Goal: Use online tool/utility: Utilize a website feature to perform a specific function

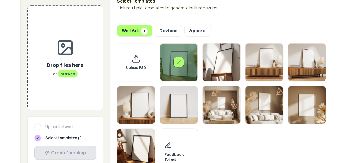
scroll to position [201, 0]
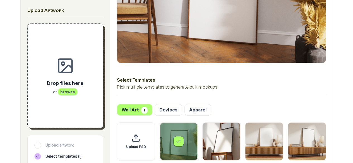
click at [70, 90] on span "browse" at bounding box center [68, 92] width 20 height 8
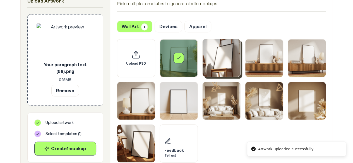
scroll to position [285, 0]
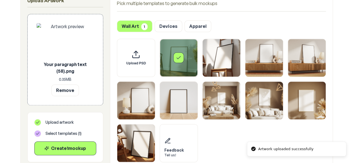
click at [181, 57] on icon "Select template Framed Poster" at bounding box center [179, 58] width 6 height 6
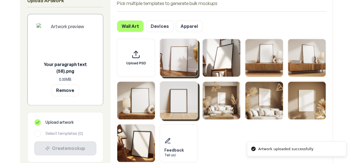
click at [179, 98] on img "Select template Framed Poster 6" at bounding box center [179, 101] width 38 height 38
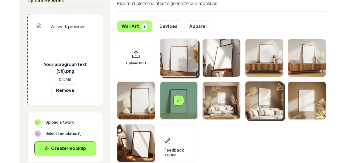
click at [264, 104] on img "Select template Framed Poster 8" at bounding box center [265, 101] width 38 height 38
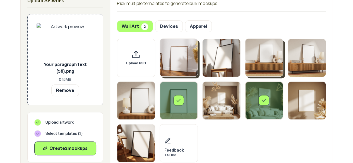
click at [260, 66] on img "Select template Framed Poster 3" at bounding box center [265, 58] width 38 height 38
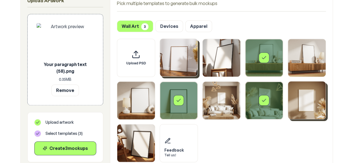
click at [297, 99] on img "Select template Framed Poster 9" at bounding box center [307, 101] width 38 height 38
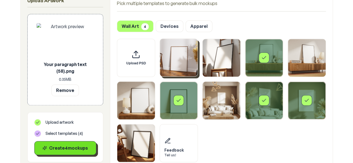
click at [80, 146] on div "Create 4 mockup s" at bounding box center [65, 148] width 53 height 7
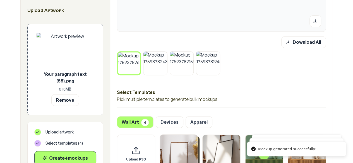
scroll to position [232, 0]
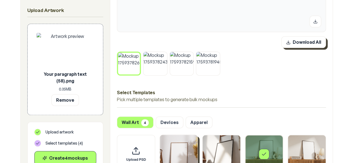
click at [307, 42] on button "Download All" at bounding box center [304, 42] width 45 height 12
click at [73, 102] on button "Remove" at bounding box center [65, 100] width 28 height 12
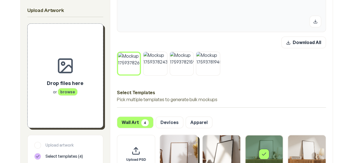
click at [139, 54] on icon at bounding box center [139, 54] width 2 height 2
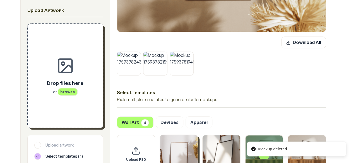
click at [139, 54] on button at bounding box center [139, 53] width 7 height 7
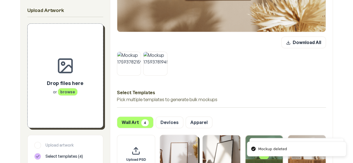
click at [139, 54] on button at bounding box center [139, 53] width 7 height 7
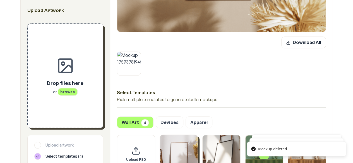
click at [139, 54] on button at bounding box center [139, 53] width 7 height 7
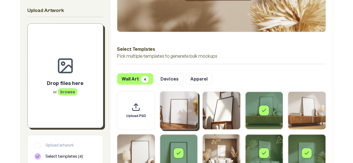
click at [63, 92] on span "browse" at bounding box center [68, 92] width 20 height 8
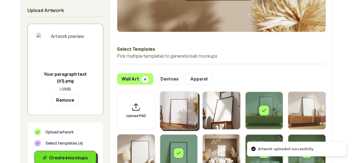
click at [58, 160] on div "Create 4 mockup s" at bounding box center [65, 158] width 53 height 7
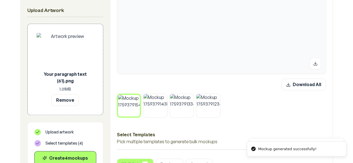
scroll to position [191, 0]
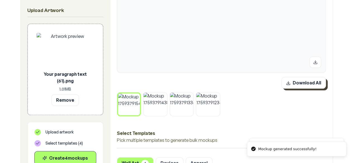
click at [310, 85] on button "Download All" at bounding box center [304, 83] width 45 height 12
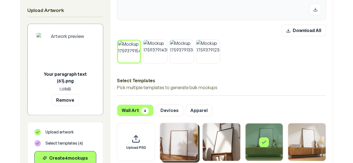
scroll to position [244, 0]
click at [138, 42] on icon at bounding box center [138, 41] width 3 height 3
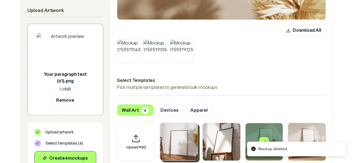
click at [138, 42] on button at bounding box center [139, 40] width 7 height 7
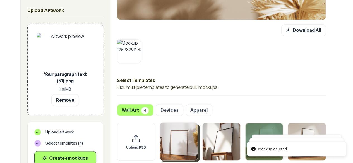
click at [138, 42] on button at bounding box center [139, 40] width 7 height 7
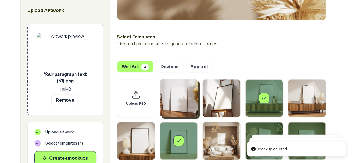
scroll to position [293, 0]
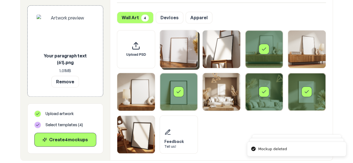
click at [303, 99] on div "Select template Framed Poster 9" at bounding box center [307, 92] width 38 height 38
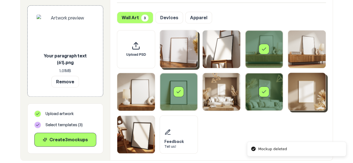
click at [258, 98] on div "Select template Framed Poster 8" at bounding box center [265, 92] width 38 height 38
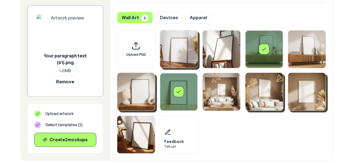
click at [140, 100] on img "Select template Framed Poster 5" at bounding box center [136, 92] width 38 height 38
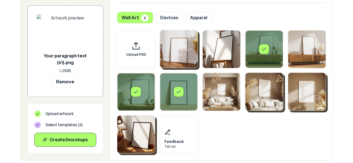
click at [142, 127] on img "Select template Framed Poster 10" at bounding box center [136, 135] width 38 height 38
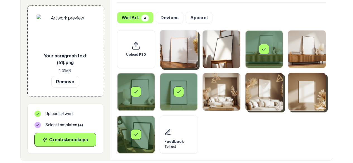
click at [250, 114] on div "Upload PSD Feedback Tell us!" at bounding box center [221, 92] width 209 height 124
click at [65, 80] on button "Remove" at bounding box center [65, 82] width 28 height 12
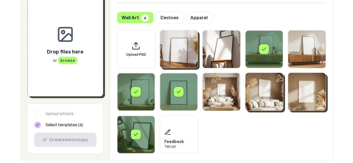
click at [68, 59] on span "browse" at bounding box center [68, 60] width 20 height 8
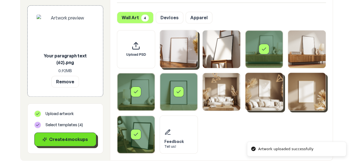
click at [85, 139] on div "Create 4 mockup s" at bounding box center [65, 139] width 53 height 7
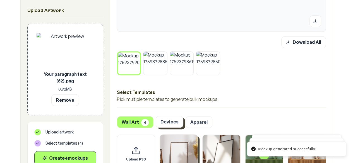
scroll to position [231, 0]
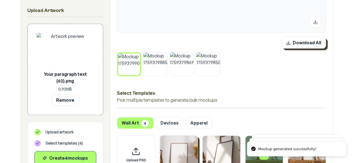
click at [303, 44] on button "Download All" at bounding box center [304, 43] width 45 height 12
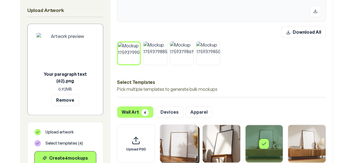
scroll to position [243, 0]
click at [139, 43] on icon at bounding box center [138, 43] width 3 height 3
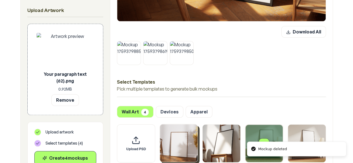
click at [139, 43] on icon at bounding box center [139, 42] width 3 height 3
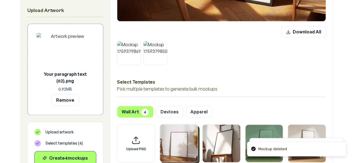
click at [139, 43] on icon at bounding box center [139, 42] width 3 height 3
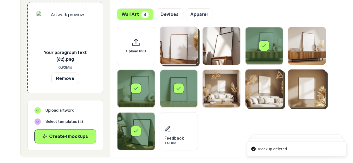
scroll to position [298, 0]
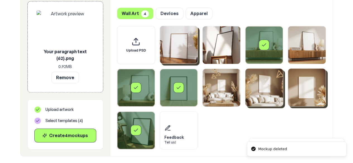
click at [302, 95] on img "Select template Framed Poster 9" at bounding box center [307, 88] width 38 height 38
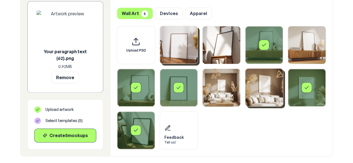
click at [138, 132] on icon "Select template Framed Poster 10" at bounding box center [136, 131] width 6 height 6
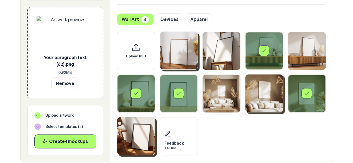
scroll to position [291, 0]
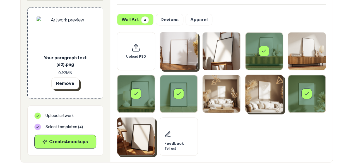
click at [70, 85] on button "Remove" at bounding box center [65, 84] width 28 height 12
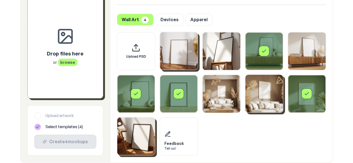
click at [67, 59] on span "browse" at bounding box center [68, 62] width 20 height 8
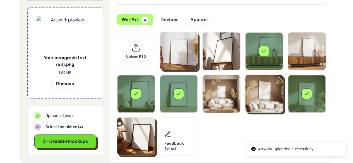
click at [82, 143] on div "Create 4 mockup s" at bounding box center [65, 141] width 53 height 7
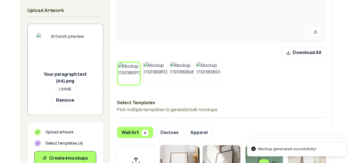
scroll to position [212, 0]
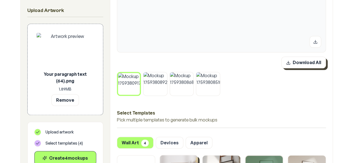
click at [313, 61] on button "Download All" at bounding box center [304, 63] width 45 height 12
click at [139, 73] on icon at bounding box center [138, 74] width 3 height 3
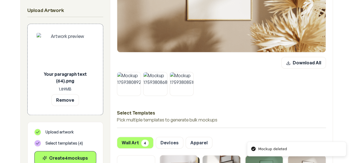
click at [139, 73] on icon at bounding box center [139, 73] width 3 height 3
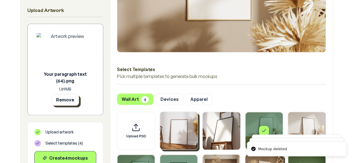
click at [70, 97] on button "Remove" at bounding box center [65, 100] width 28 height 12
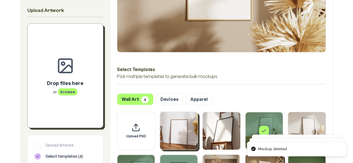
click at [70, 97] on div "Drop files here or browse" at bounding box center [66, 76] width 58 height 86
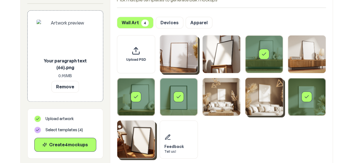
scroll to position [289, 0]
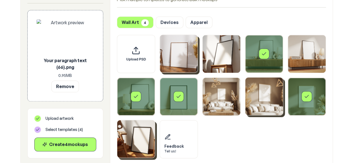
click at [136, 100] on div "Select template Framed Poster 5" at bounding box center [136, 96] width 11 height 11
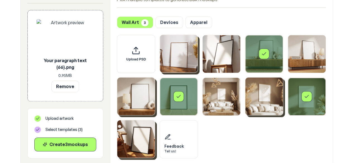
click at [137, 142] on img "Select template Framed Poster 10" at bounding box center [136, 139] width 38 height 38
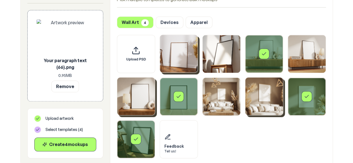
click at [265, 58] on div "Select template Framed Poster 3" at bounding box center [264, 54] width 11 height 11
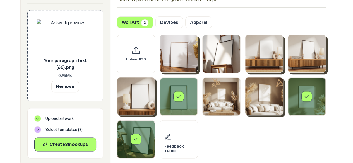
click at [305, 60] on img "Select template Framed Poster 4" at bounding box center [307, 54] width 38 height 38
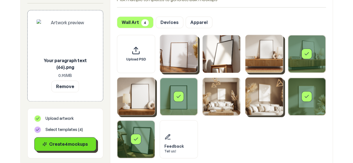
click at [76, 142] on div "Create 4 mockup s" at bounding box center [65, 144] width 53 height 7
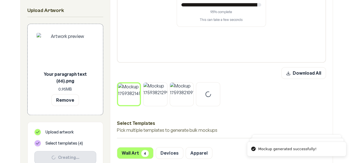
scroll to position [201, 0]
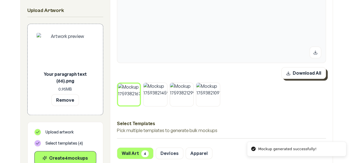
click at [309, 75] on button "Download All" at bounding box center [304, 73] width 45 height 12
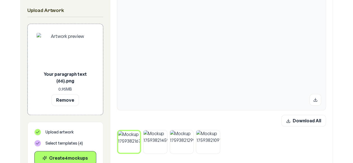
scroll to position [153, 0]
